Goal: Transaction & Acquisition: Purchase product/service

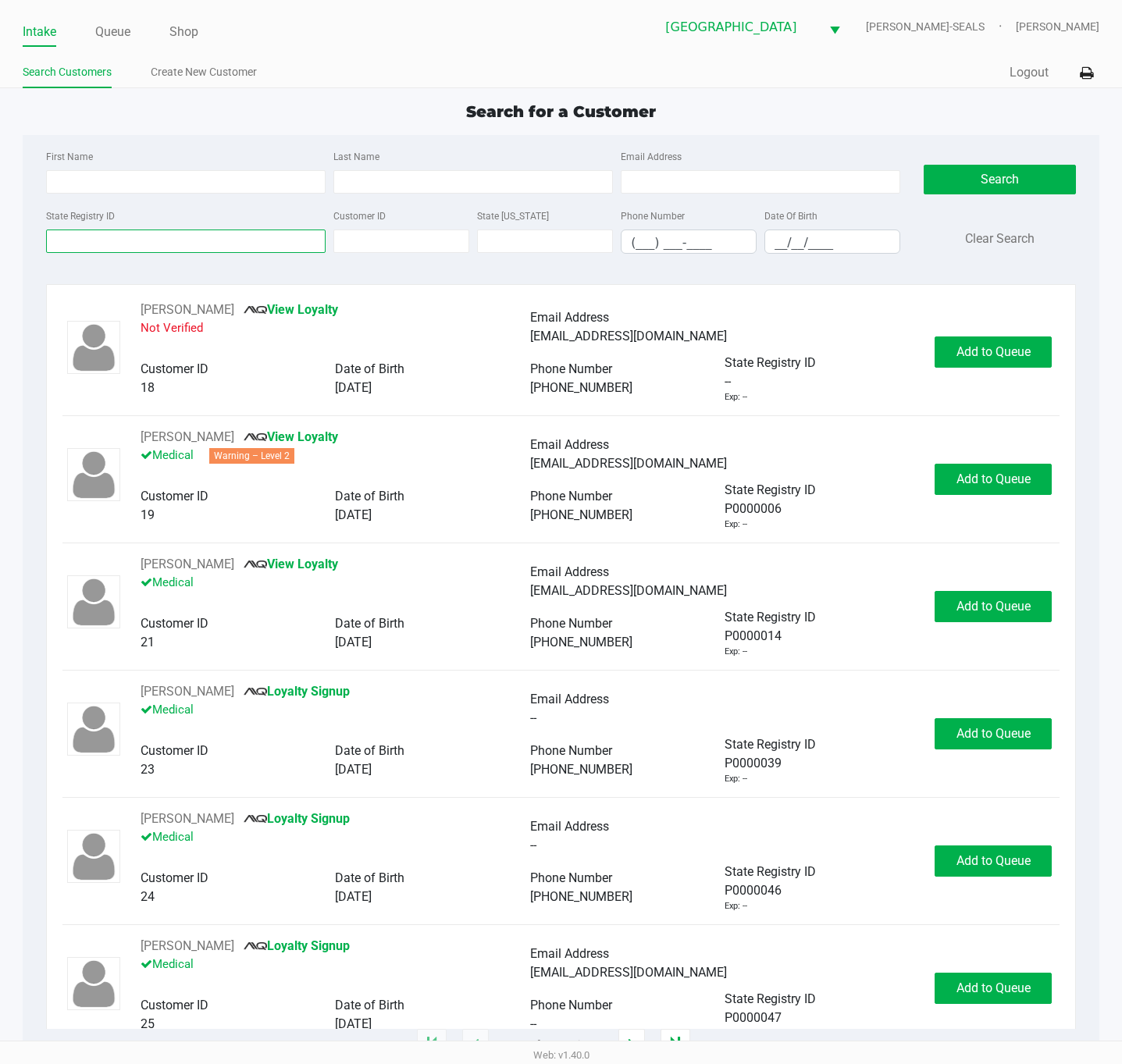
click at [201, 238] on input "State Registry ID" at bounding box center [185, 240] width 280 height 23
click at [191, 176] on input "First Name" at bounding box center [185, 182] width 280 height 23
type input "[PERSON_NAME]"
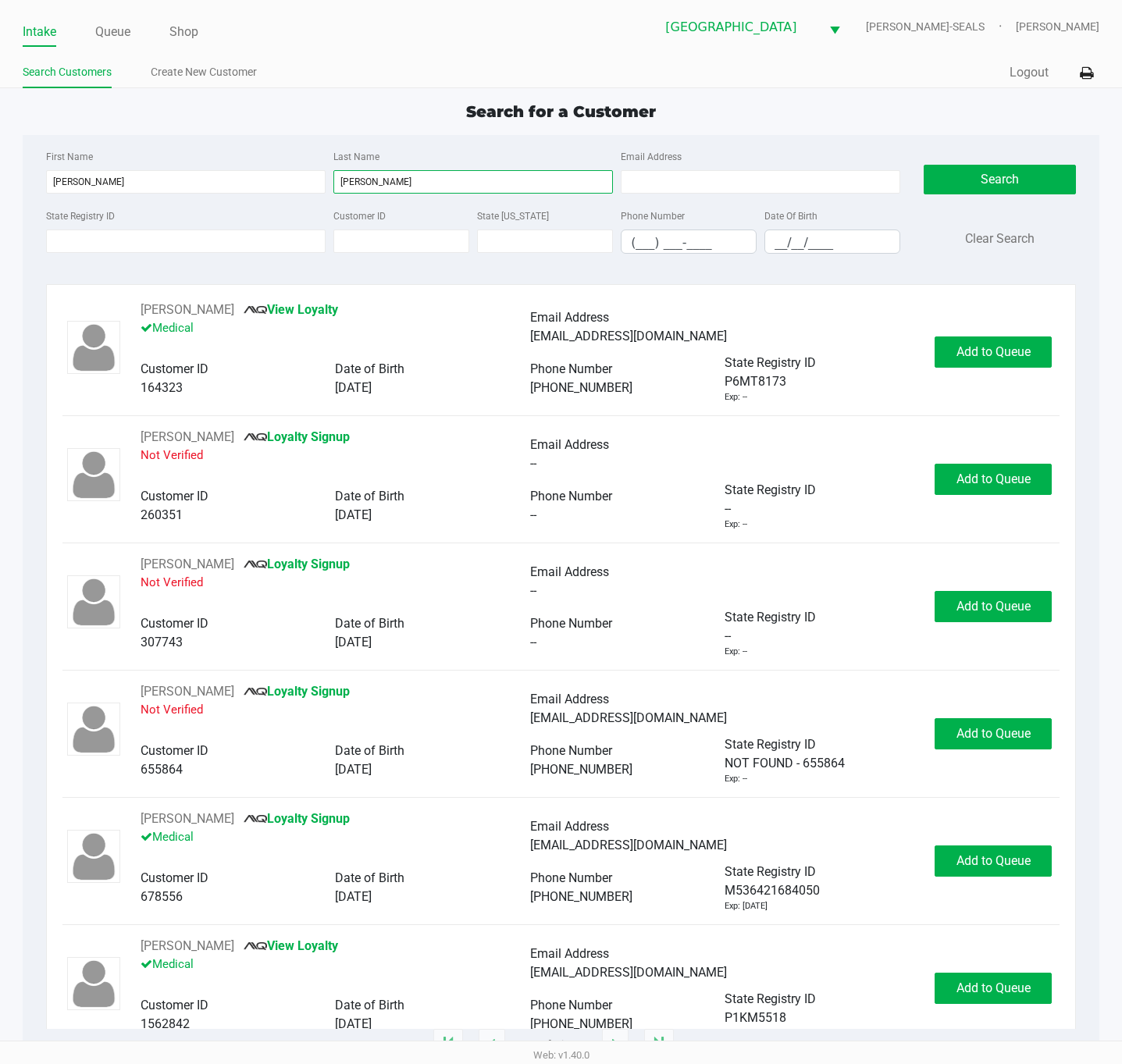
type input "[PERSON_NAME]"
click at [778, 249] on input "__/__/____" at bounding box center [832, 242] width 134 height 24
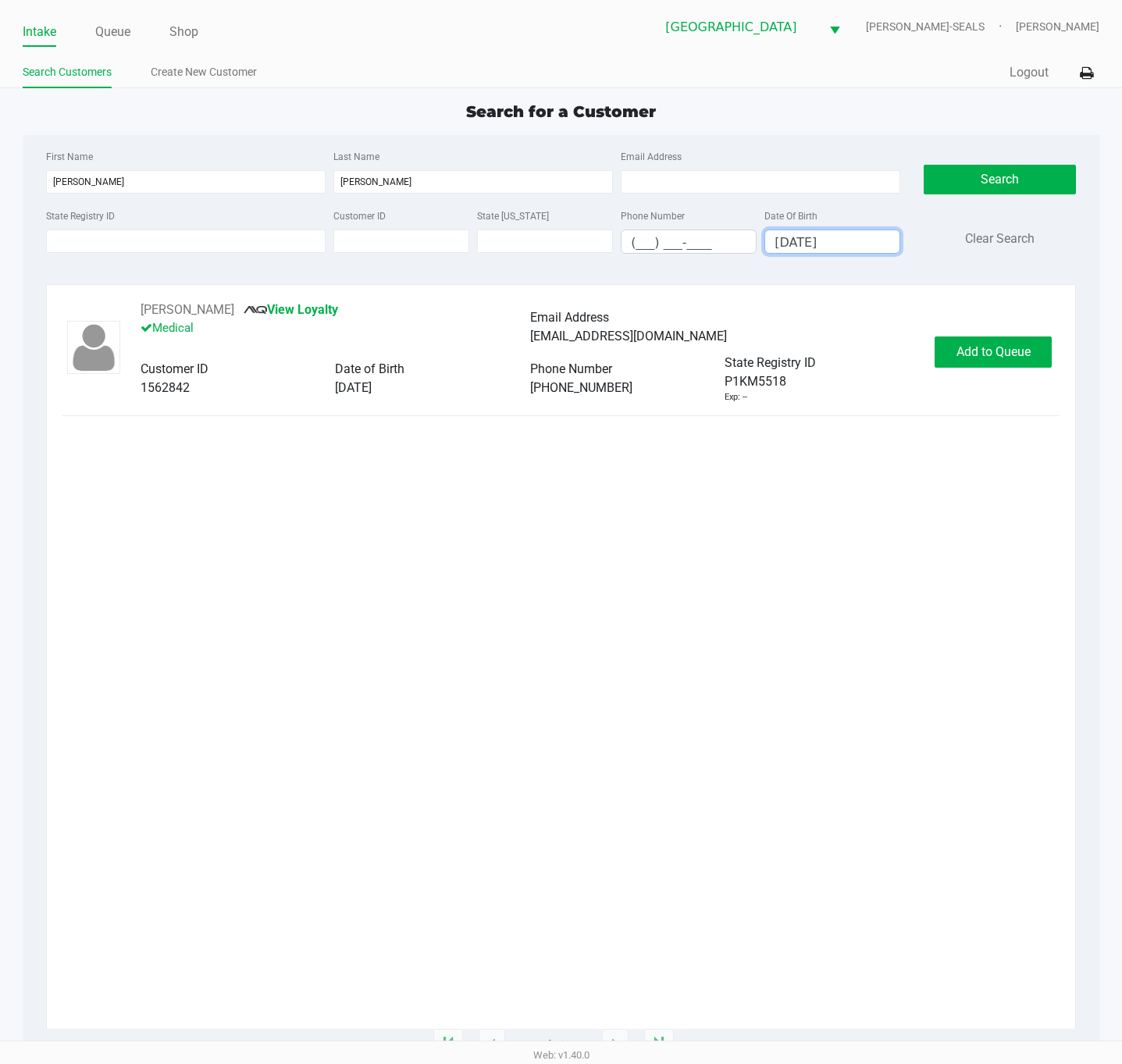
type input "[DATE]"
click at [932, 370] on div "[PERSON_NAME] View Loyalty Medical Email Address [EMAIL_ADDRESS][DOMAIN_NAME] C…" at bounding box center [530, 352] width 810 height 103
click at [947, 363] on button "Add to Queue" at bounding box center [993, 352] width 117 height 31
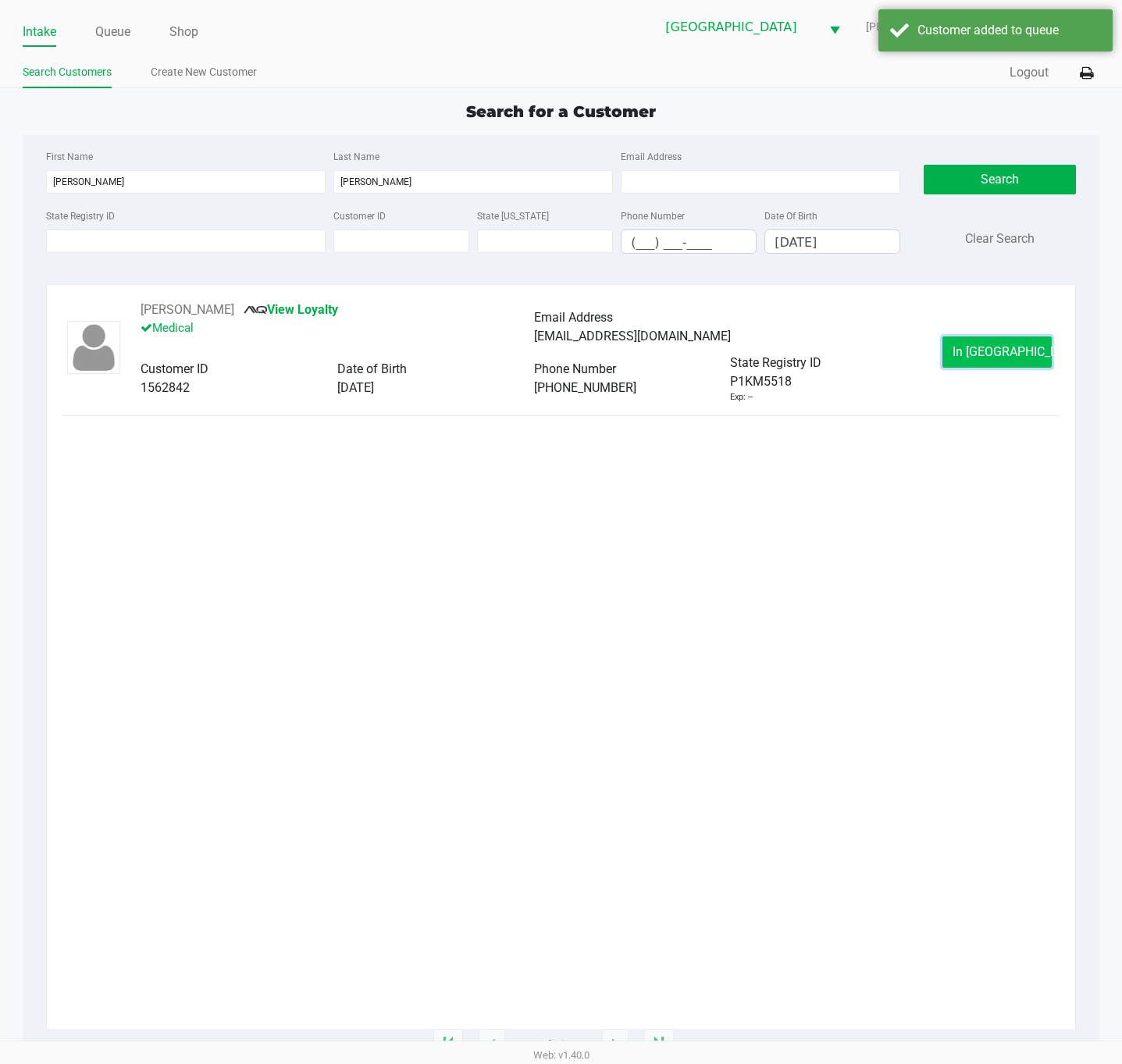
click at [954, 342] on button "In [GEOGRAPHIC_DATA]" at bounding box center [997, 352] width 109 height 31
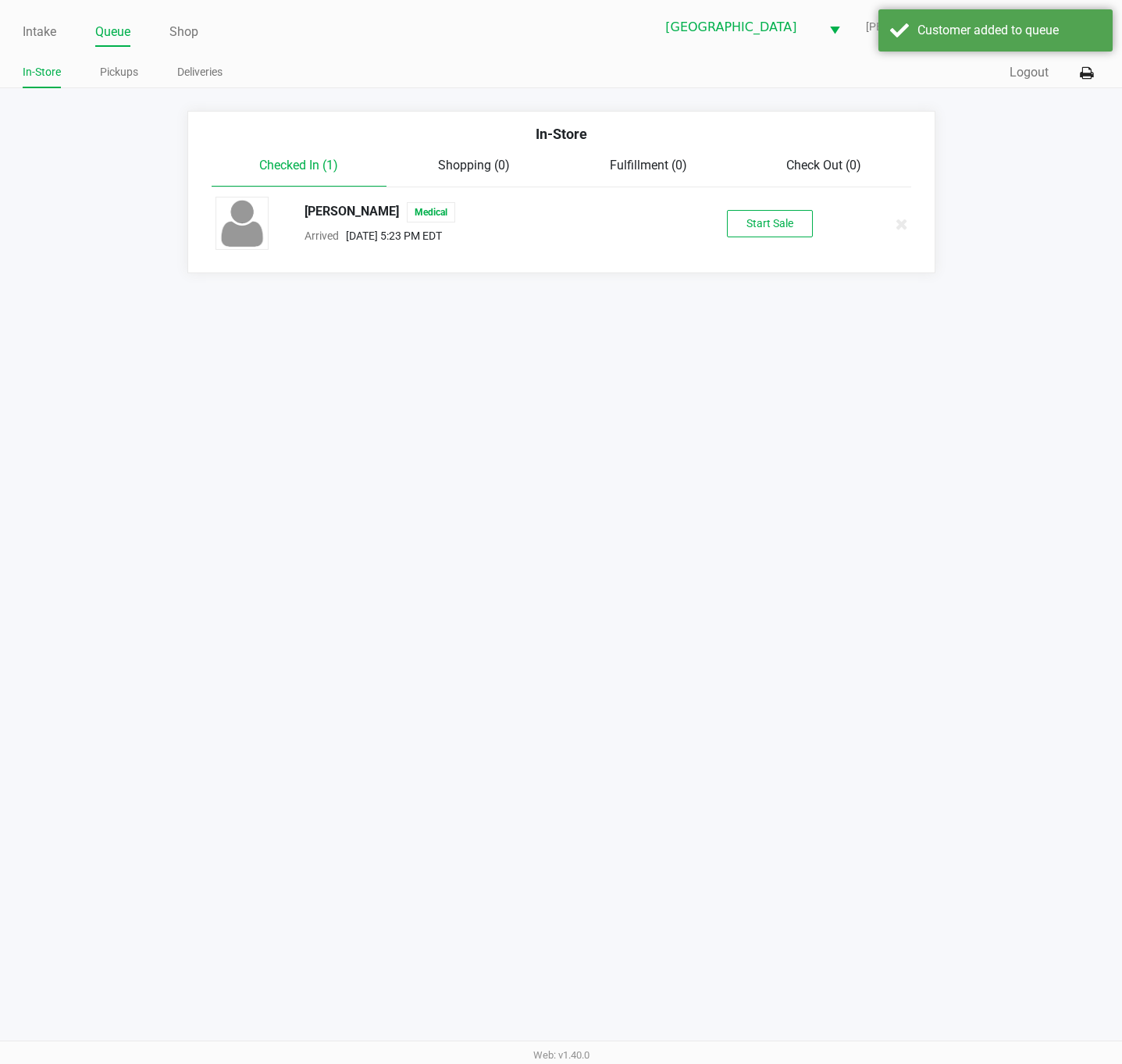
click at [727, 205] on div "[PERSON_NAME] Medical Arrived [DATE] 5:23 PM EDT Start Sale" at bounding box center [561, 224] width 715 height 54
drag, startPoint x: 748, startPoint y: 221, endPoint x: 750, endPoint y: 240, distance: 19.1
click at [750, 221] on button "Start Sale" at bounding box center [770, 223] width 86 height 27
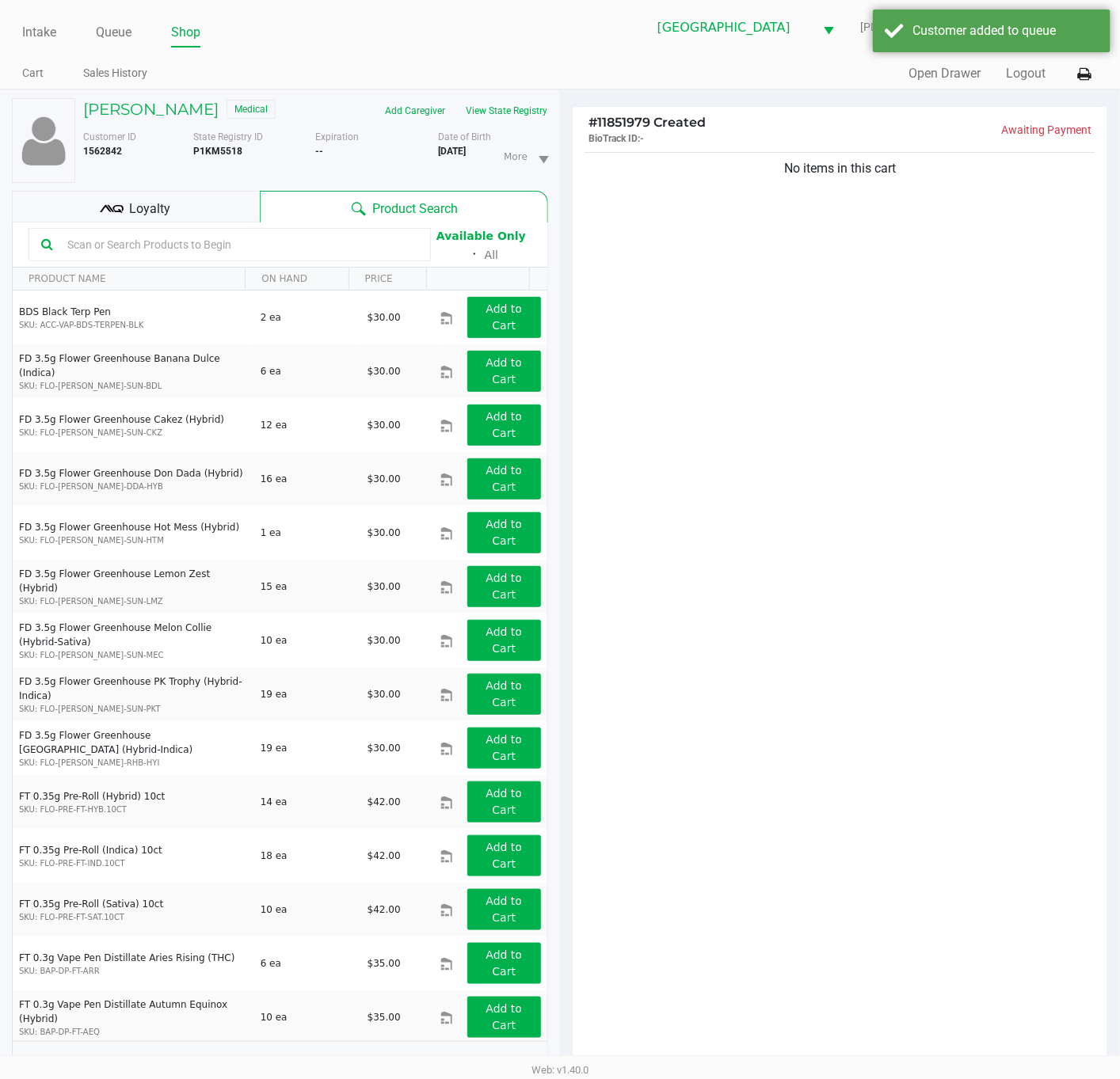
click at [801, 369] on div "No items in this cart" at bounding box center [839, 612] width 534 height 926
click at [521, 115] on button "View State Registry" at bounding box center [502, 110] width 93 height 26
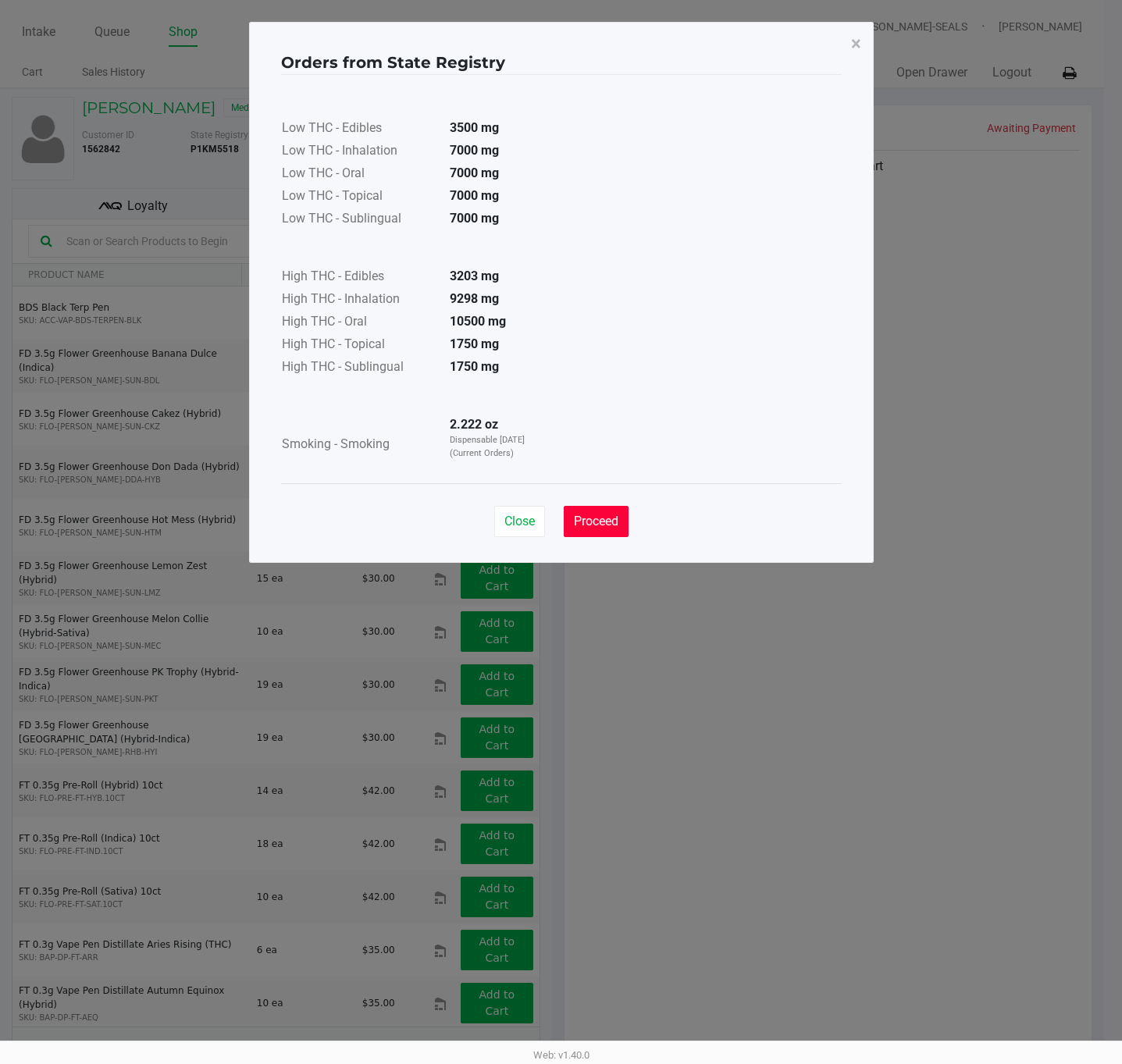
click at [614, 528] on span "Proceed" at bounding box center [596, 521] width 45 height 15
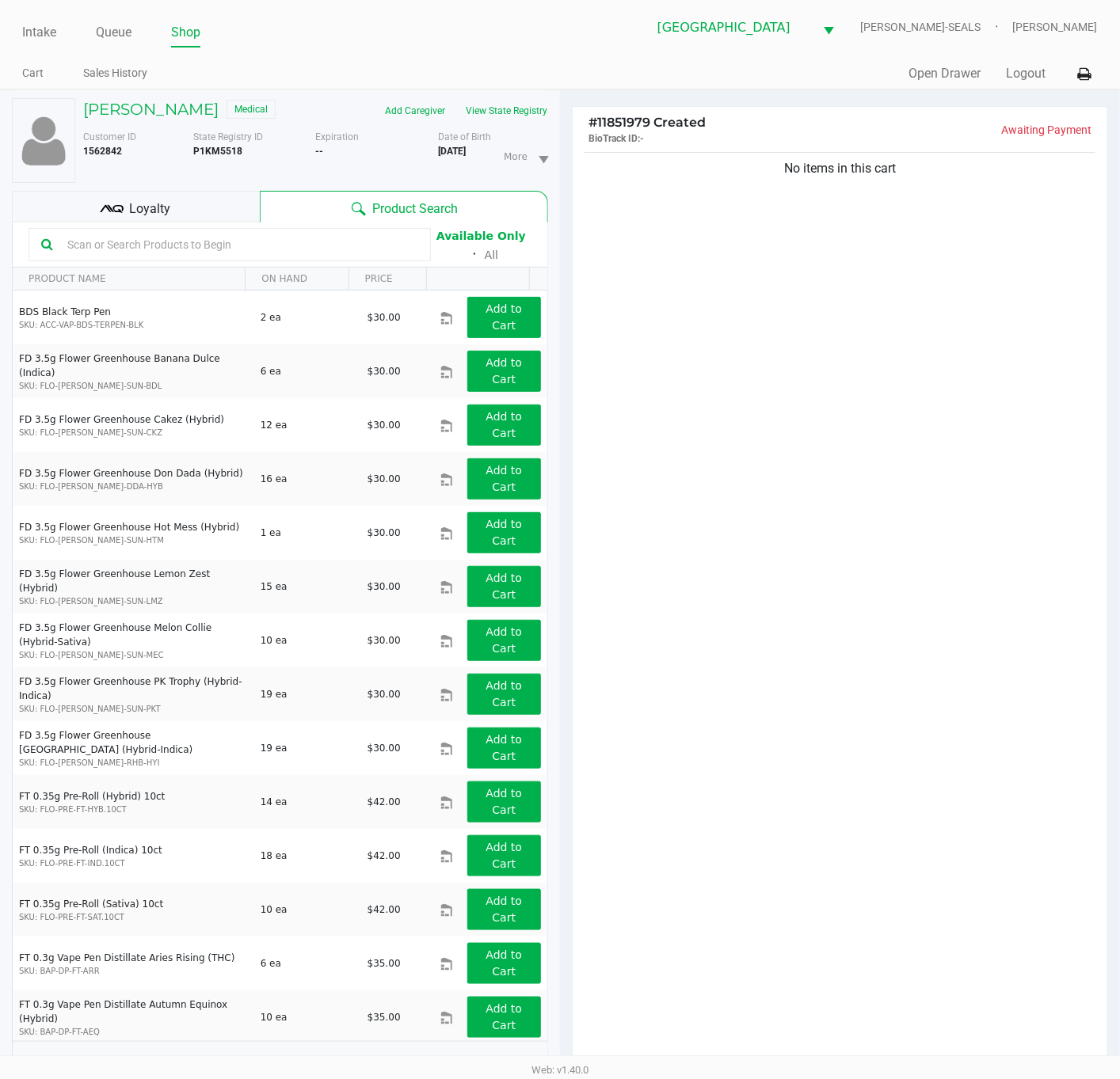
click at [157, 208] on span "Loyalty" at bounding box center [149, 209] width 41 height 19
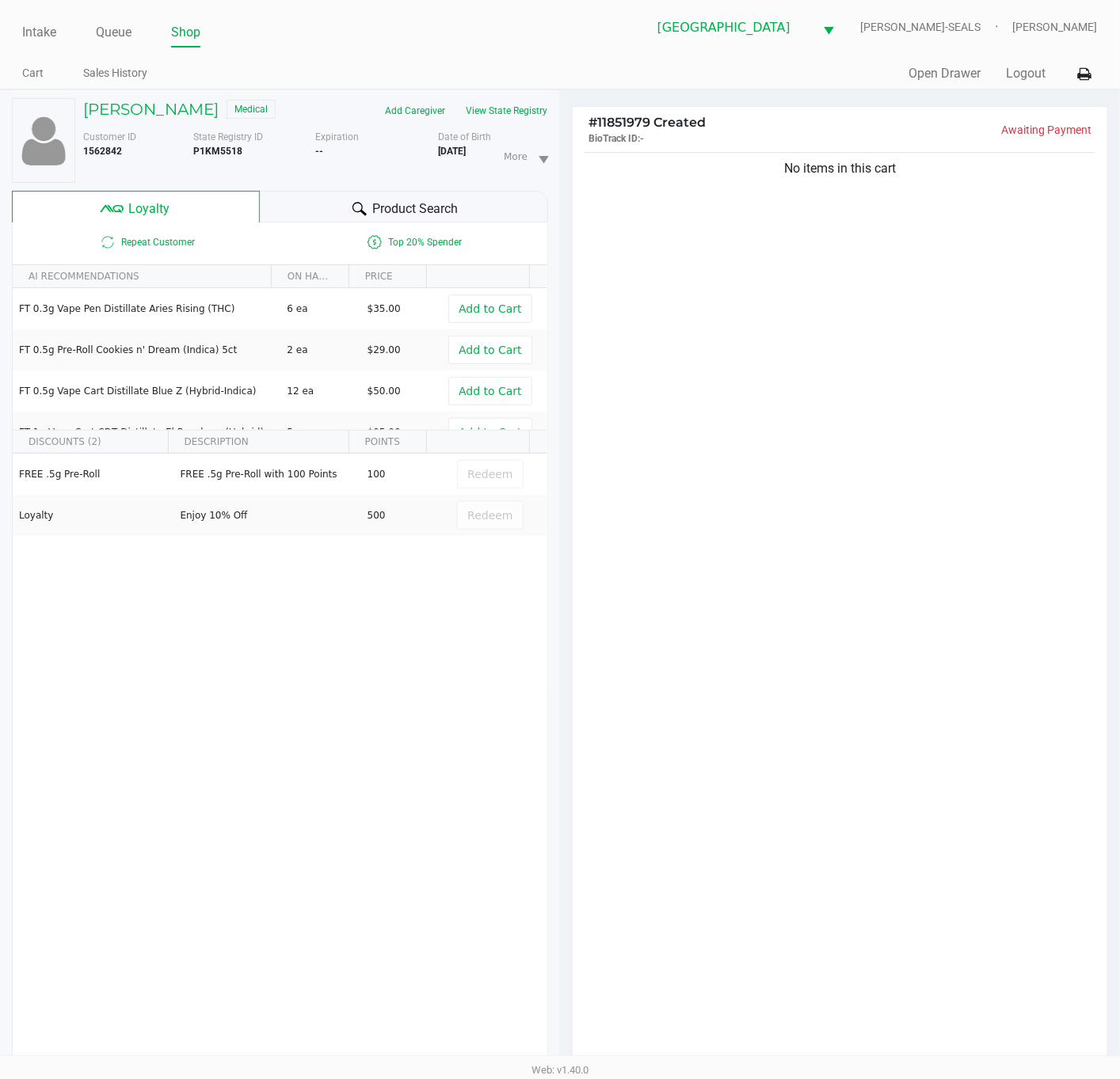
click at [728, 418] on div "No items in this cart" at bounding box center [839, 612] width 534 height 926
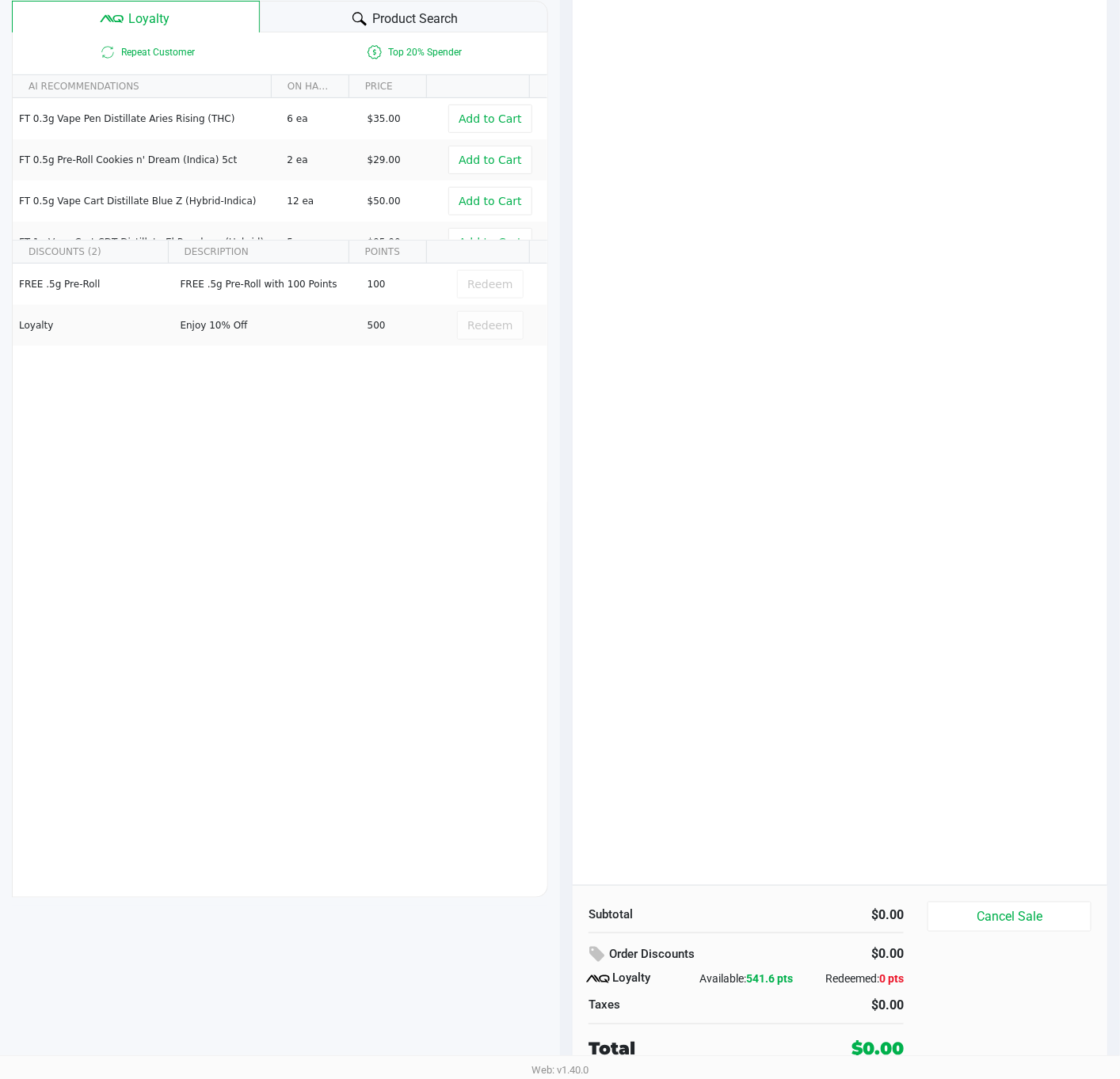
click at [719, 511] on div "No items in this cart" at bounding box center [839, 422] width 534 height 926
click at [772, 765] on div "No items in this cart" at bounding box center [839, 422] width 534 height 926
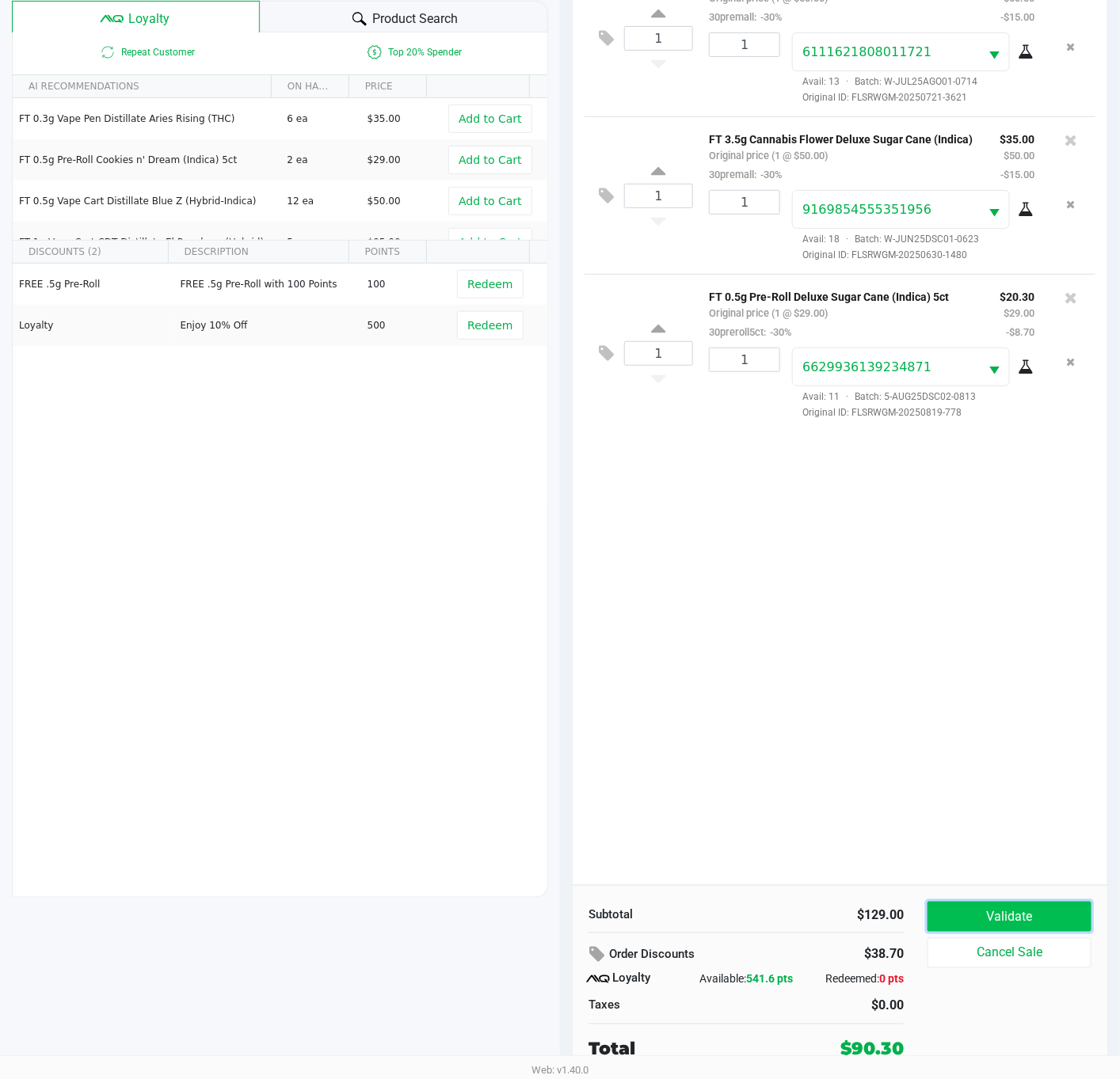
click at [1079, 910] on button "Validate" at bounding box center [1009, 917] width 164 height 30
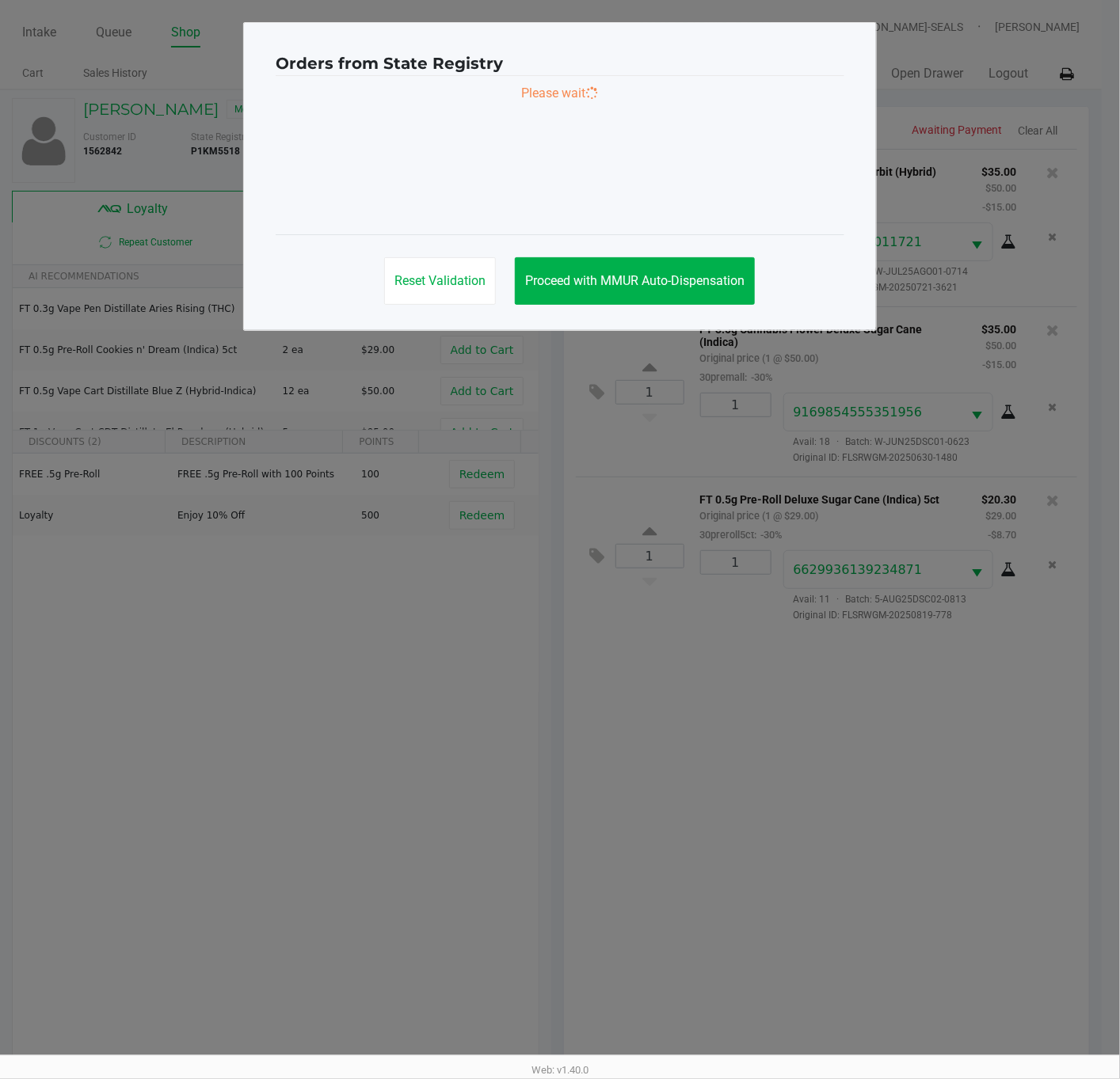
scroll to position [0, 0]
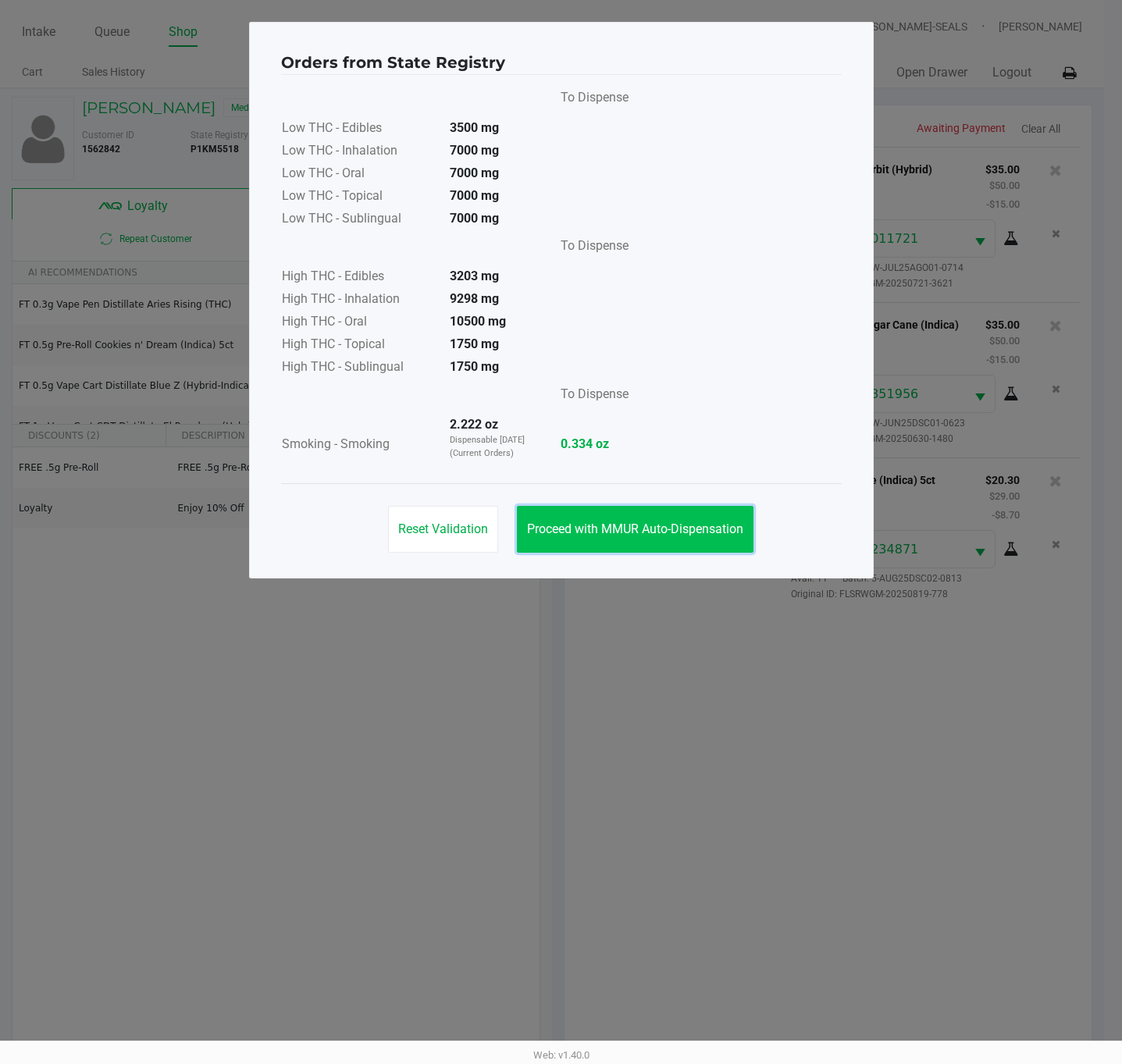
drag, startPoint x: 631, startPoint y: 530, endPoint x: 737, endPoint y: 732, distance: 228.1
click at [631, 530] on span "Proceed with MMUR Auto-Dispensation" at bounding box center [634, 529] width 216 height 15
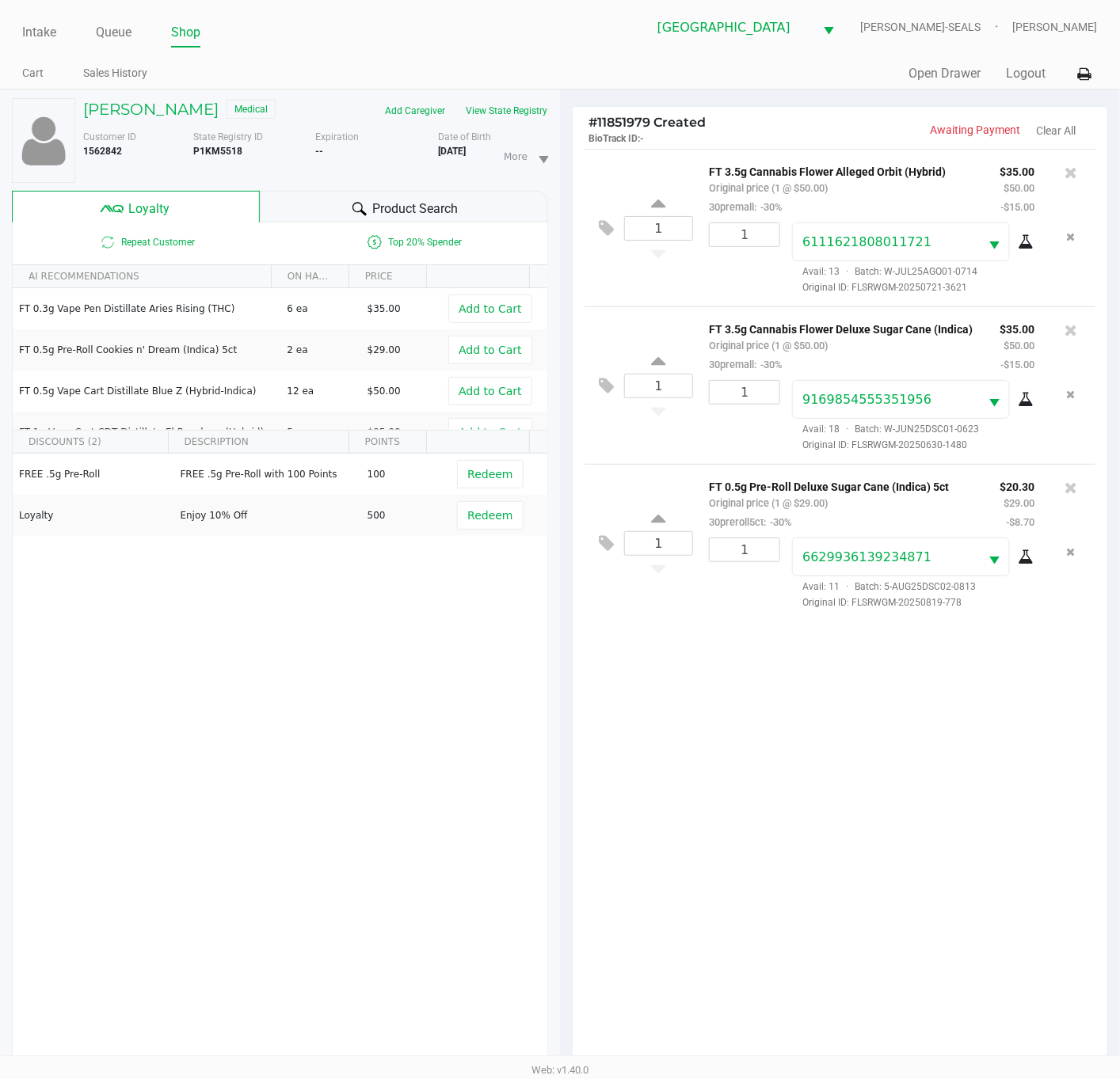
scroll to position [194, 0]
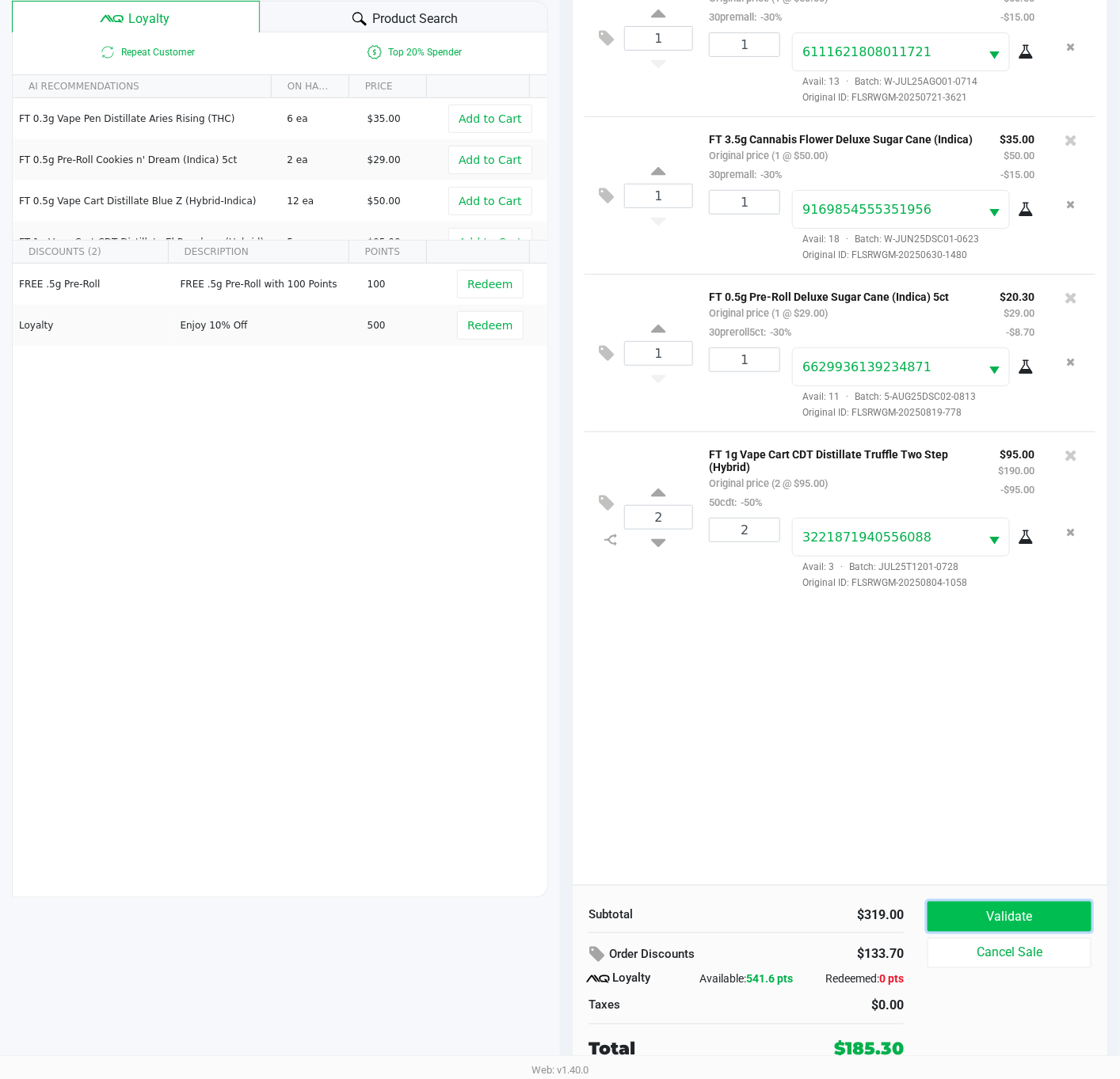
click at [955, 915] on button "Validate" at bounding box center [1009, 917] width 164 height 30
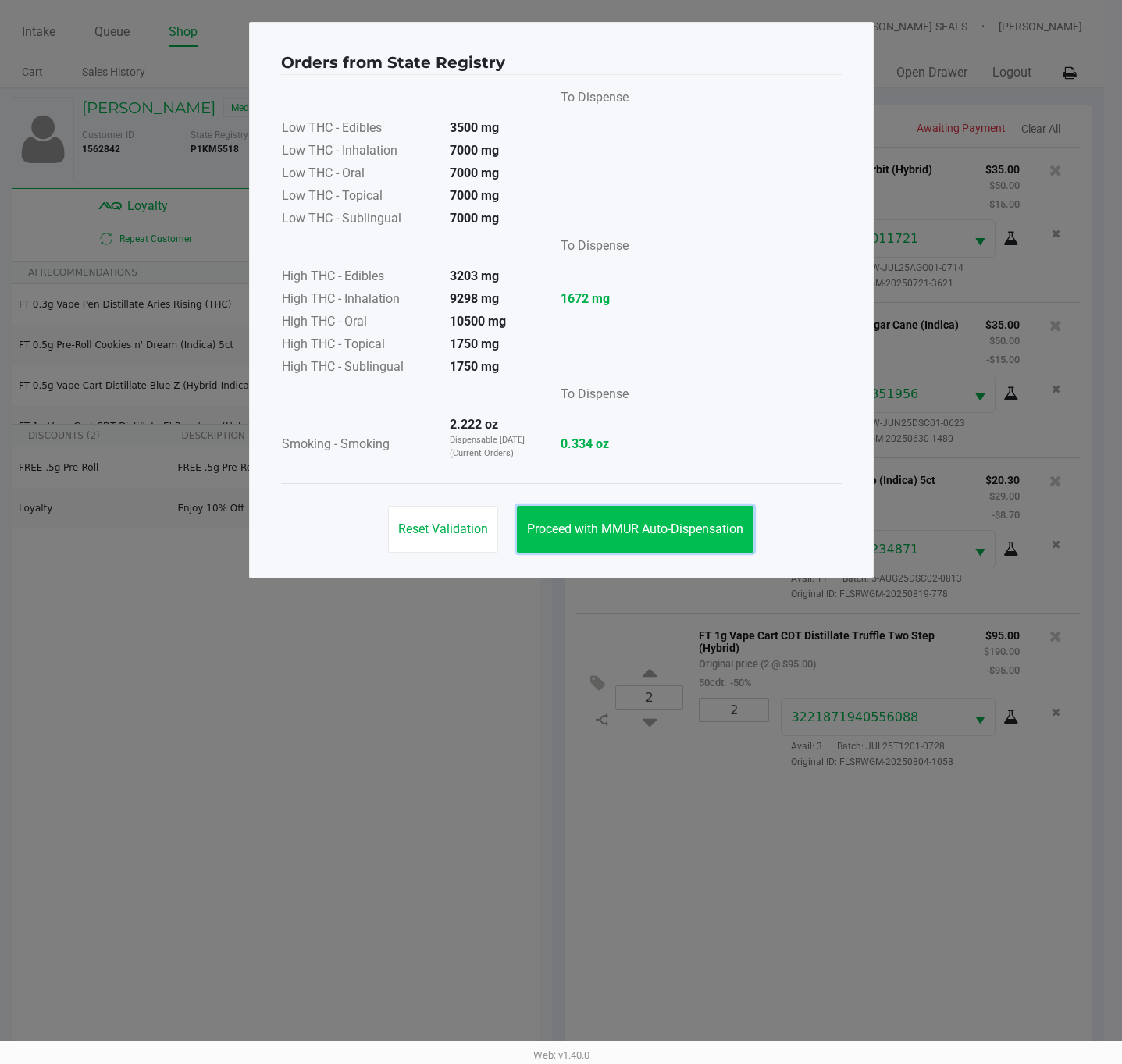
click at [648, 530] on span "Proceed with MMUR Auto-Dispensation" at bounding box center [634, 529] width 216 height 15
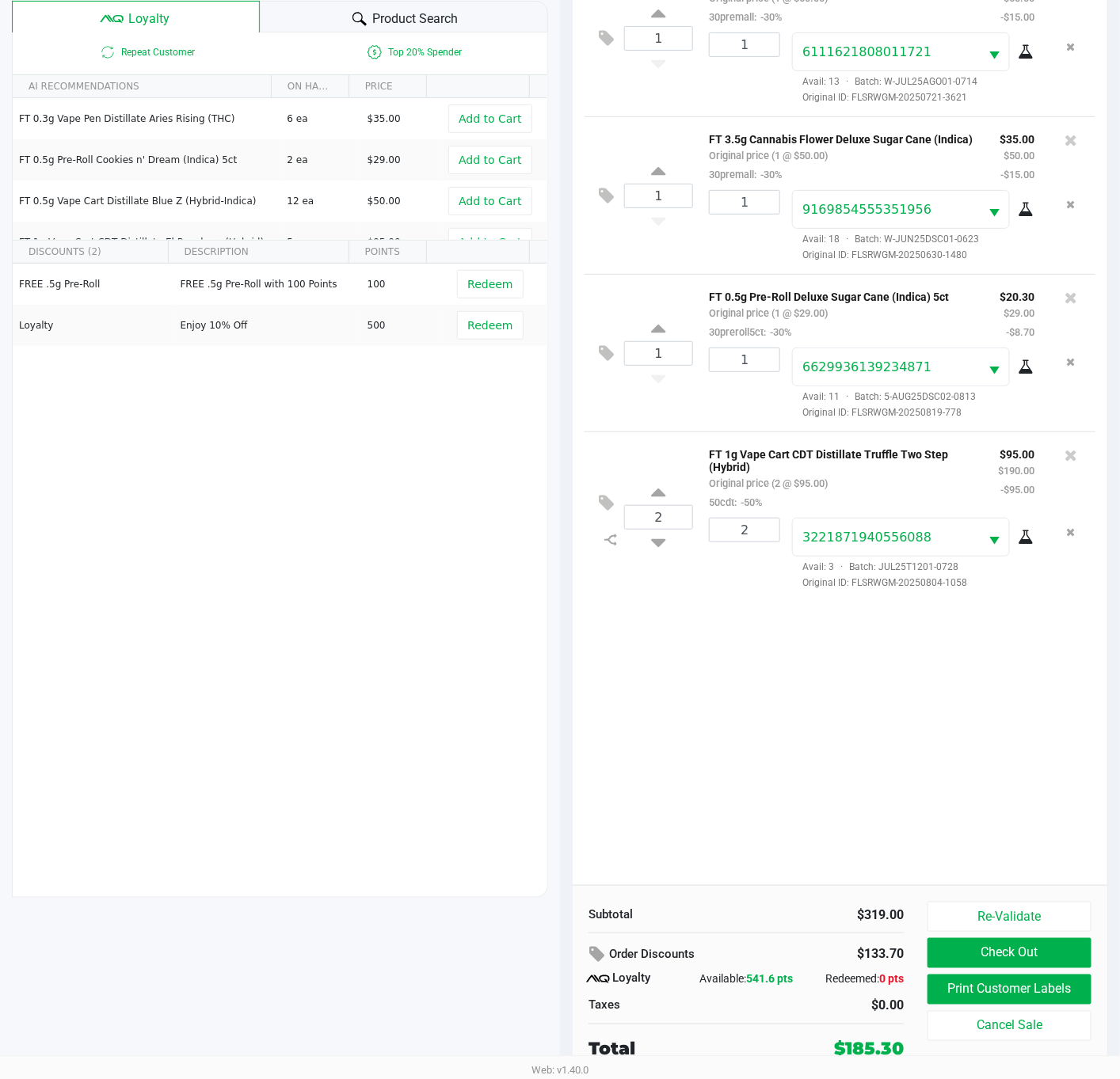
scroll to position [194, 0]
click at [937, 810] on div "1 FT 3.5g Cannabis Flower Alleged Orbit (Hybrid) Original price (1 @ $50.00) 30…" at bounding box center [839, 422] width 534 height 926
click at [998, 995] on button "Print Customer Labels" at bounding box center [1009, 990] width 164 height 30
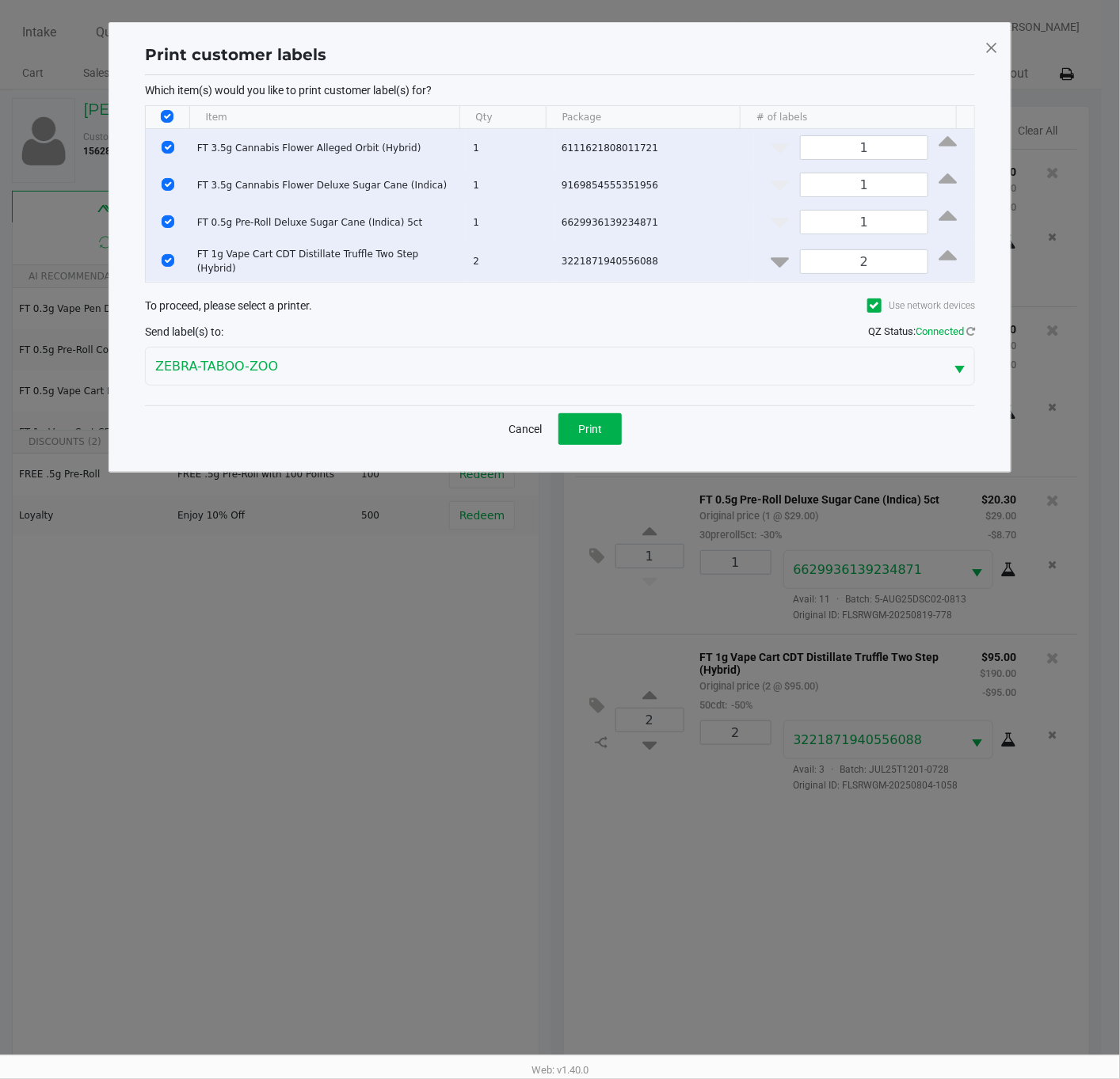
scroll to position [0, 0]
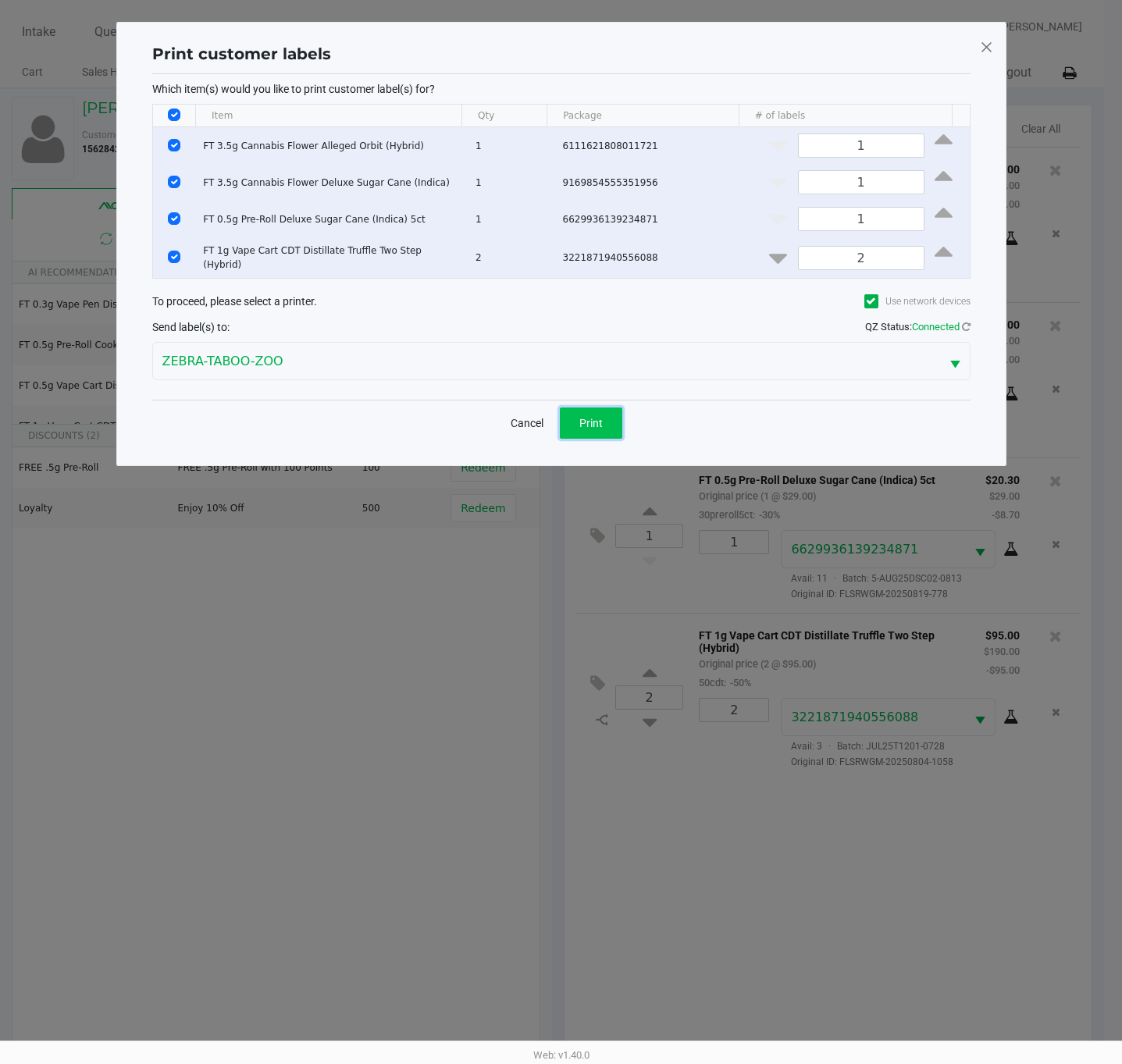
click at [601, 426] on span "Print" at bounding box center [590, 422] width 23 height 12
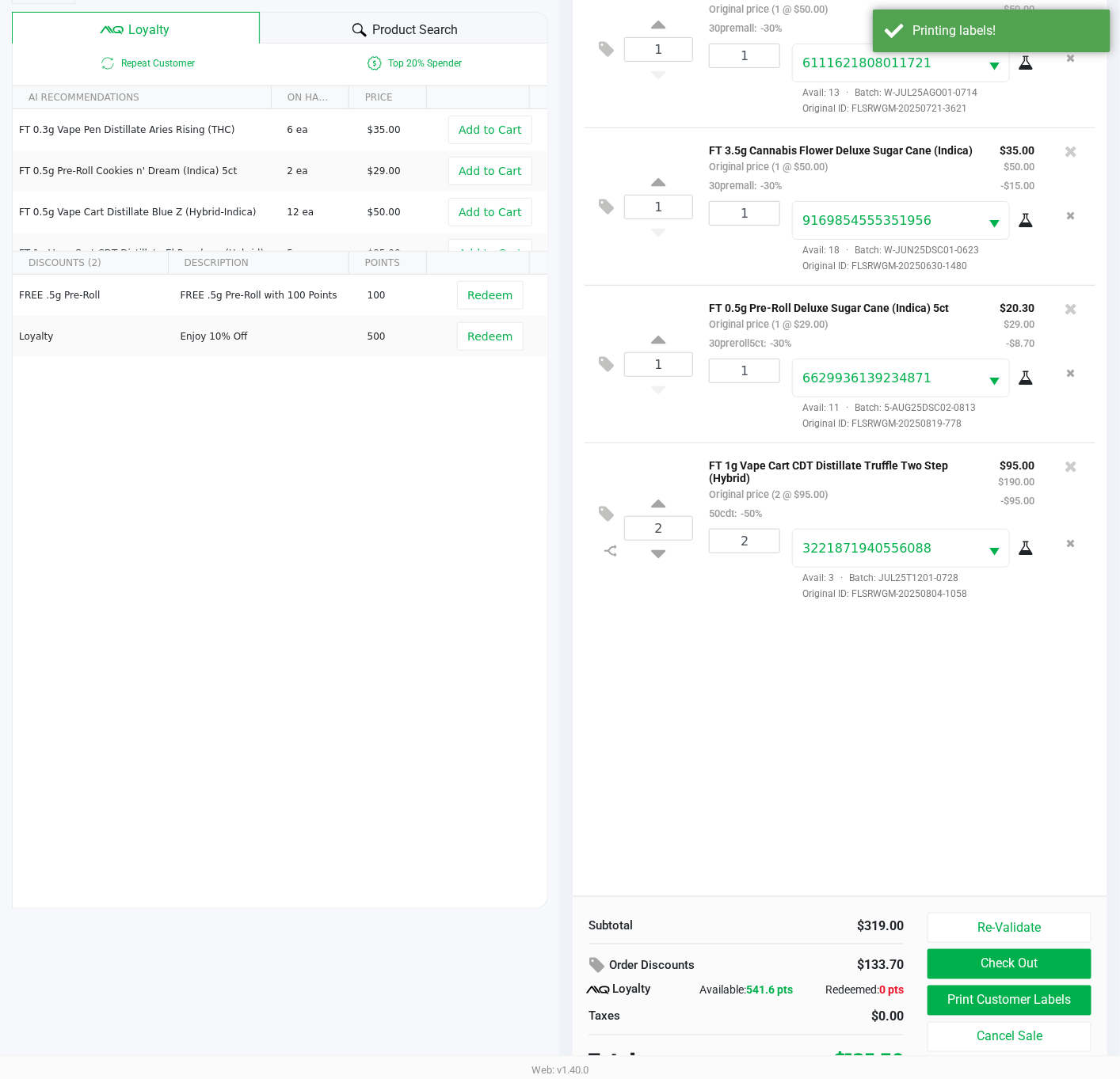
scroll to position [194, 0]
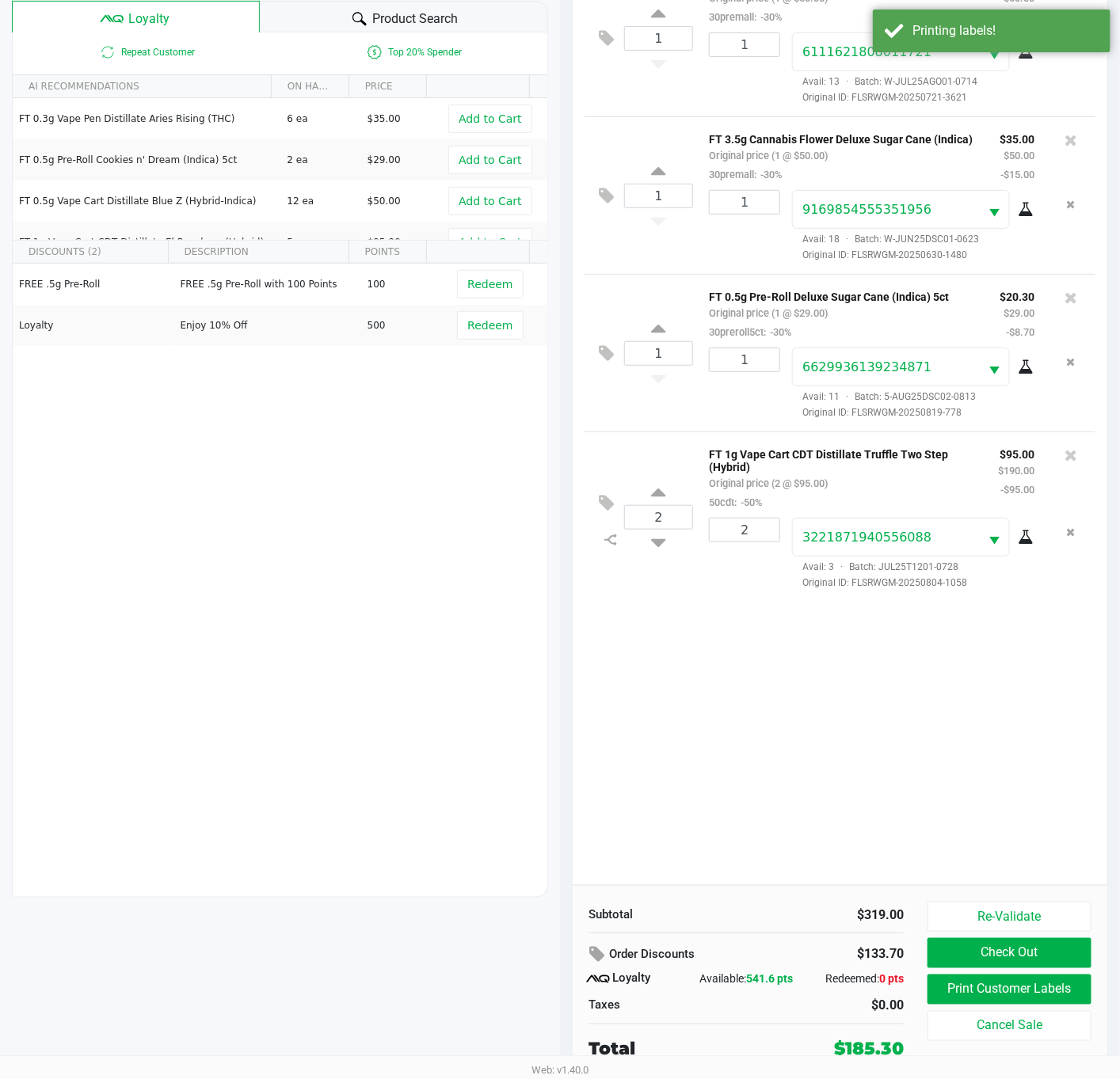
click at [887, 770] on div "1 FT 3.5g Cannabis Flower Alleged Orbit (Hybrid) Original price (1 @ $50.00) 30…" at bounding box center [839, 422] width 534 height 926
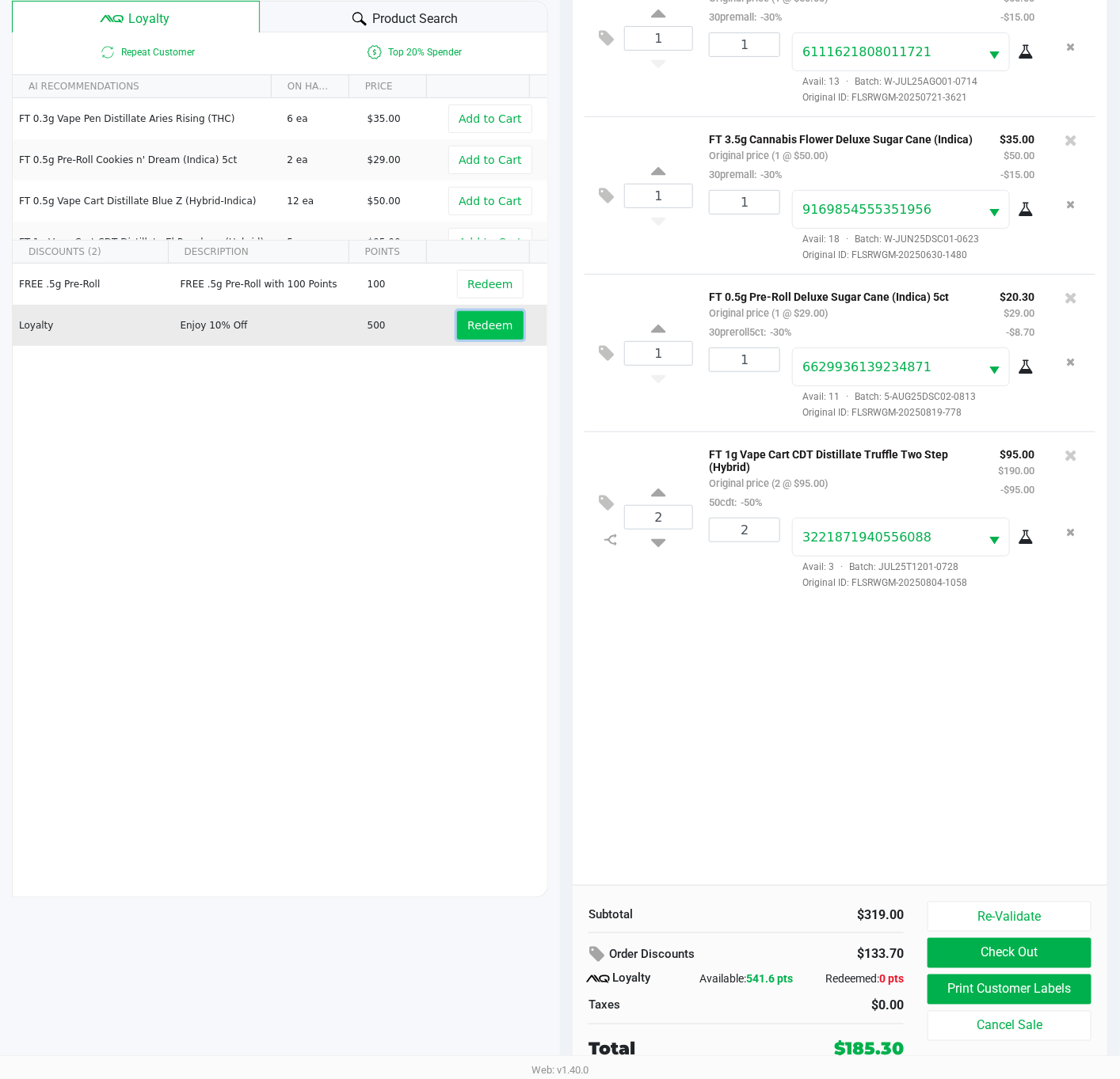
click at [476, 319] on span "Redeem" at bounding box center [490, 325] width 46 height 12
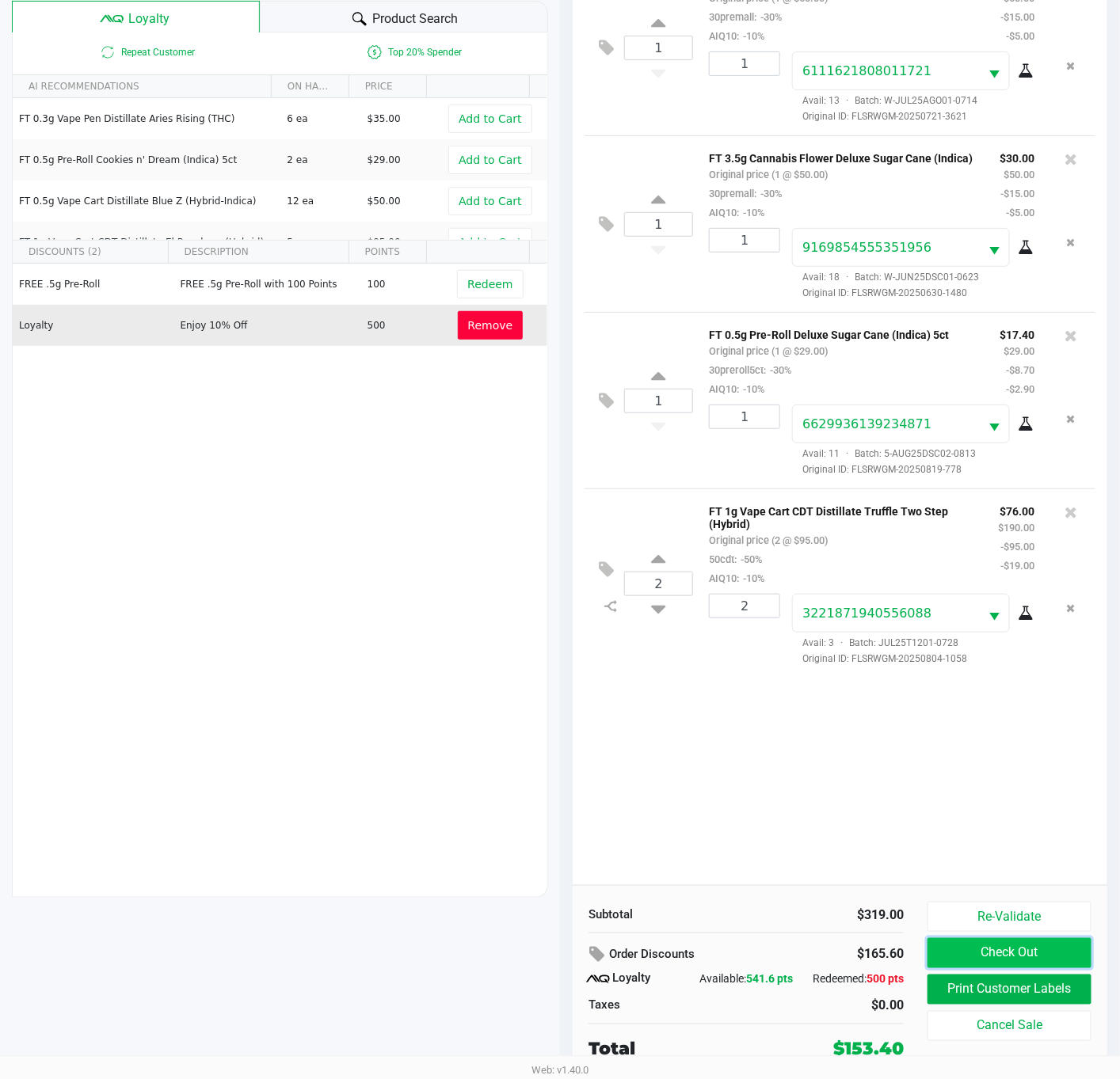
click at [969, 950] on button "Check Out" at bounding box center [1009, 954] width 164 height 30
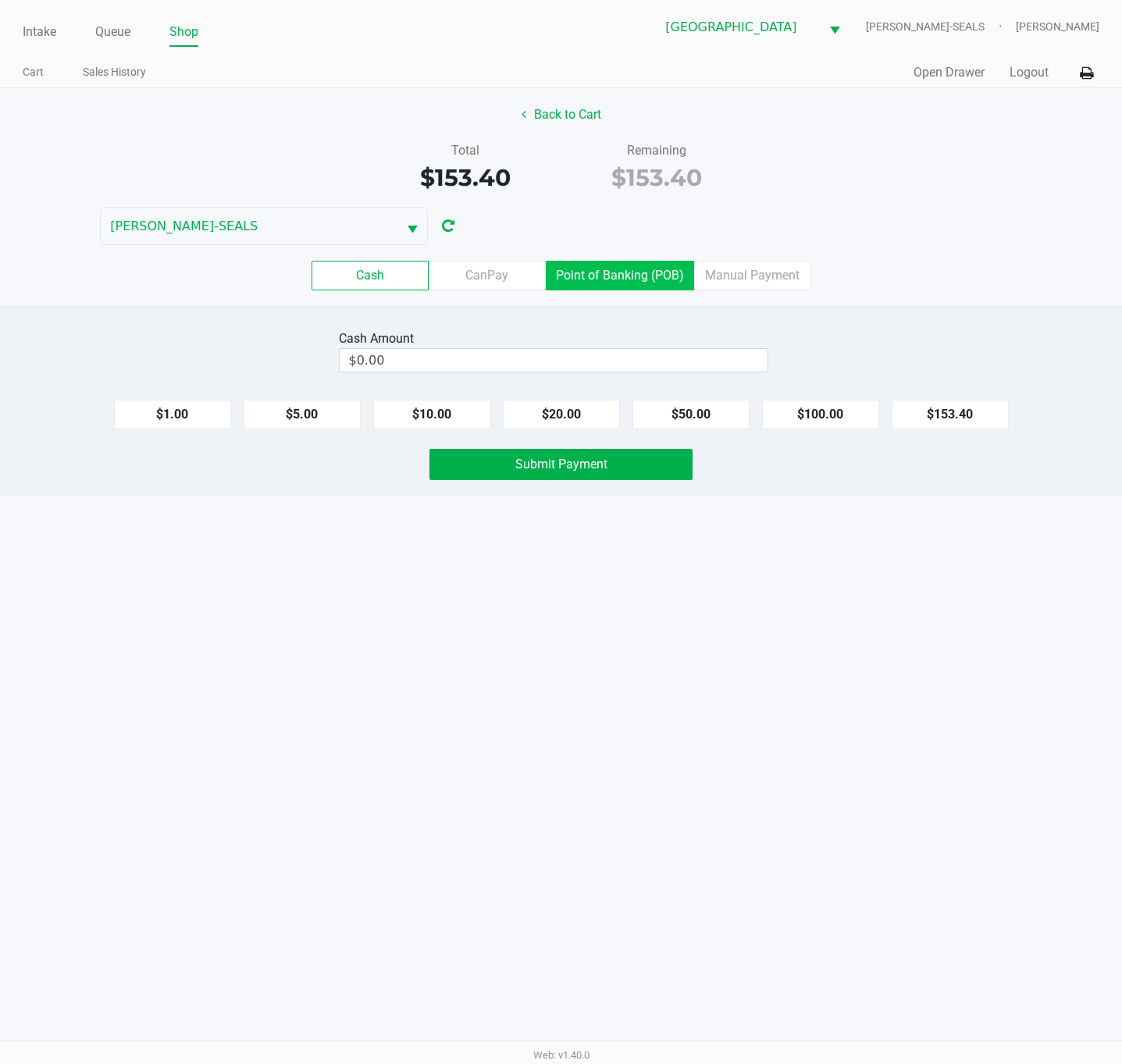
click at [590, 279] on label "Point of Banking (POB)" at bounding box center [619, 276] width 149 height 30
click at [0, 0] on 7 "Point of Banking (POB)" at bounding box center [0, 0] width 0 height 0
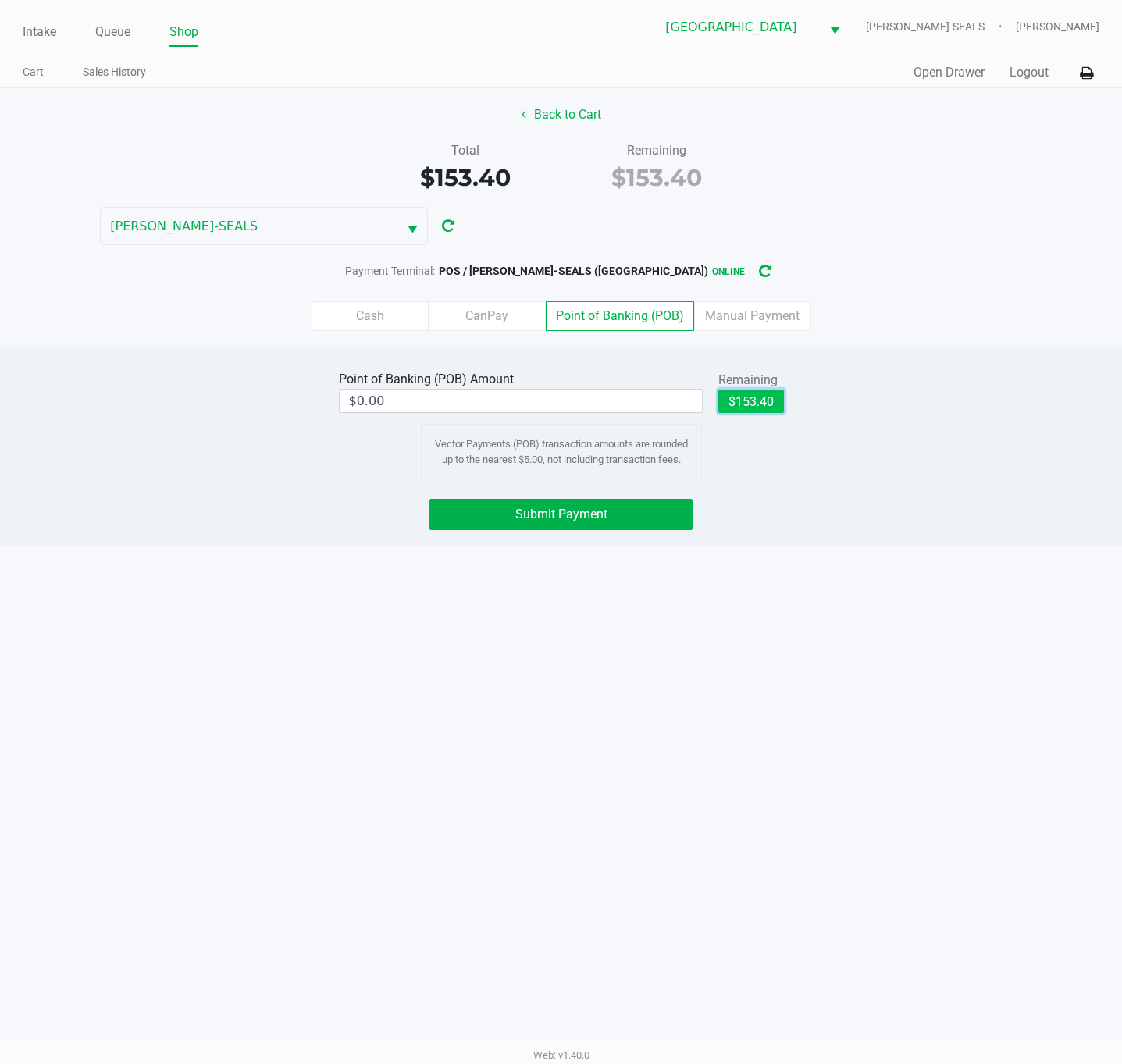
click at [741, 405] on button "$153.40" at bounding box center [750, 401] width 66 height 23
type input "$153.40"
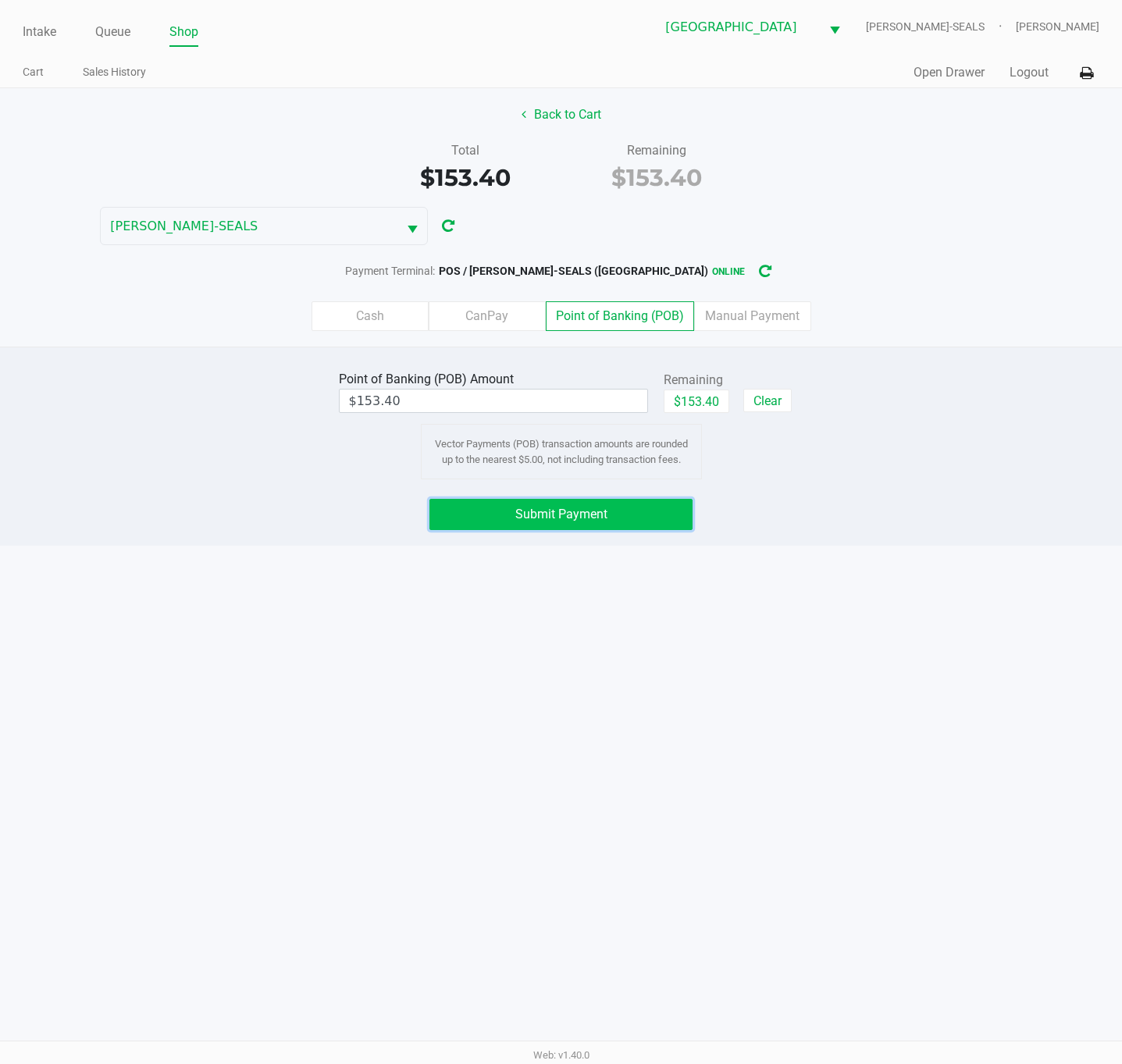
click at [658, 522] on button "Submit Payment" at bounding box center [561, 514] width 263 height 31
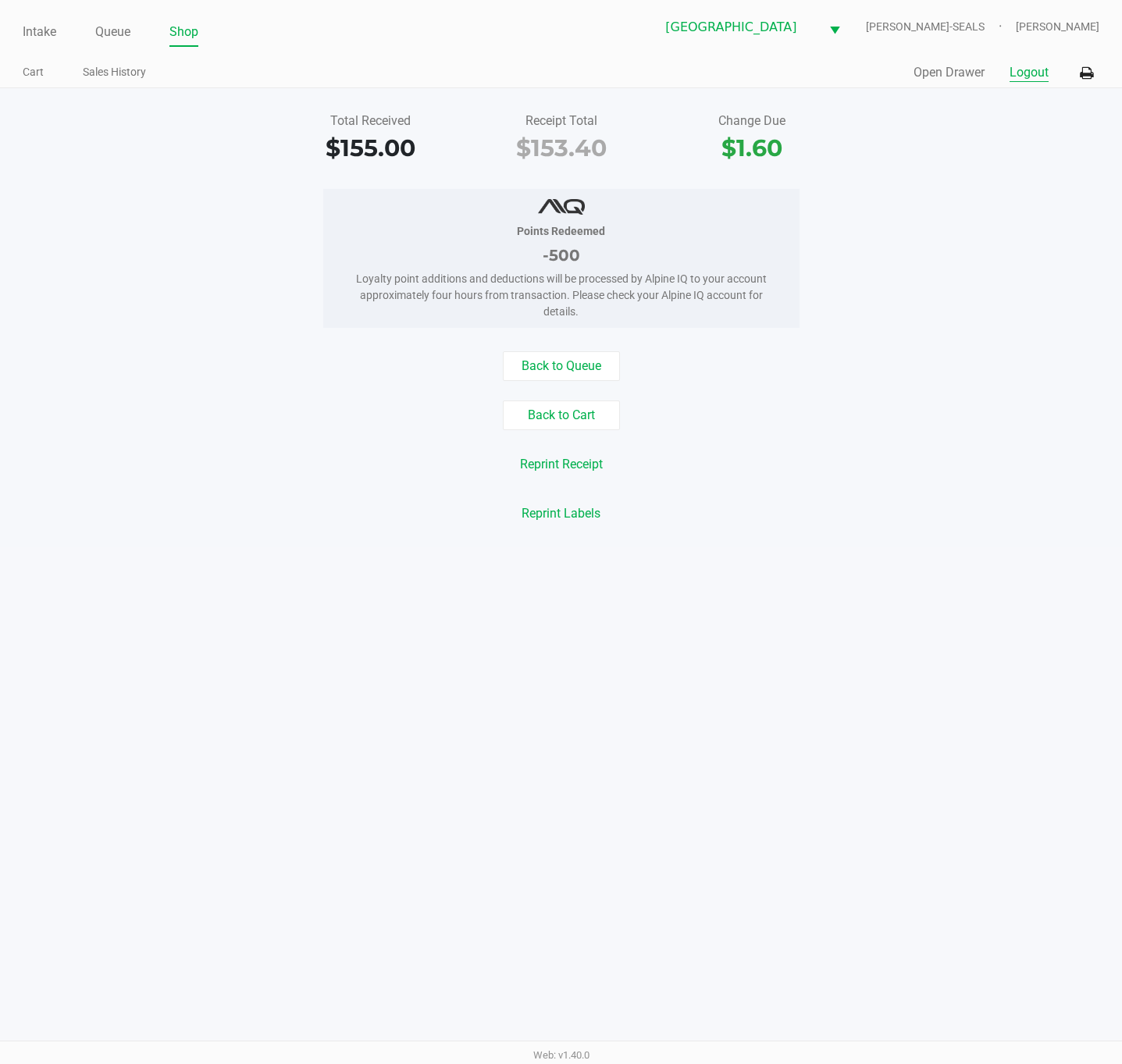
click at [1028, 66] on button "Logout" at bounding box center [1029, 73] width 39 height 19
